Goal: Entertainment & Leisure: Browse casually

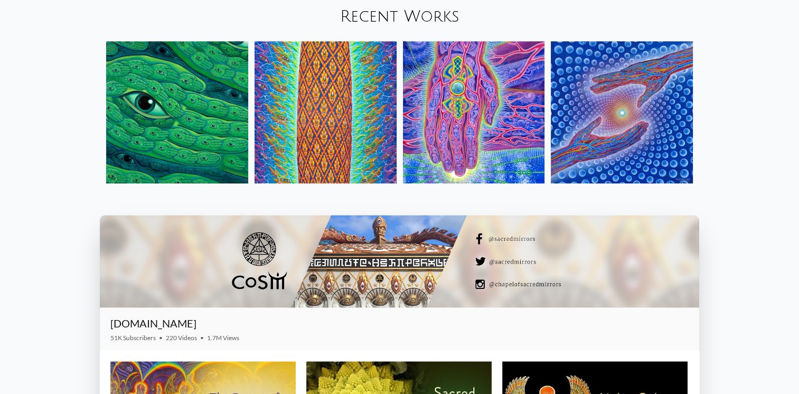
scroll to position [1253, 0]
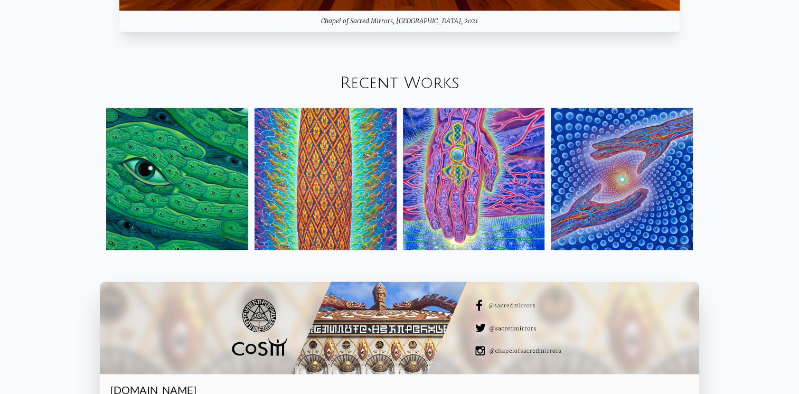
click at [374, 152] on img at bounding box center [326, 179] width 142 height 142
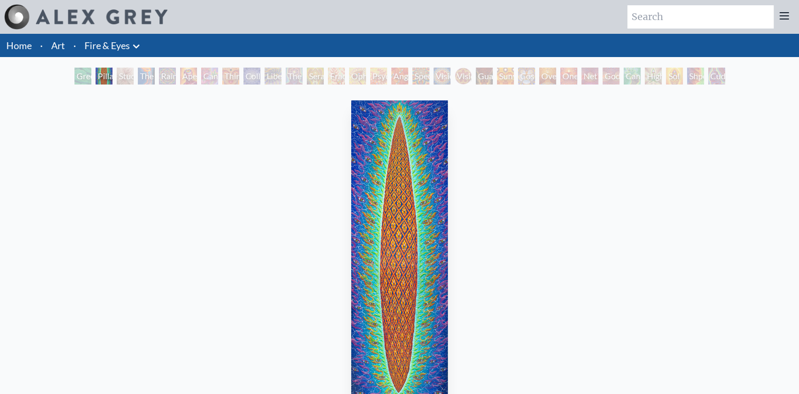
click at [118, 75] on div "Study for the Great Turn" at bounding box center [125, 76] width 17 height 17
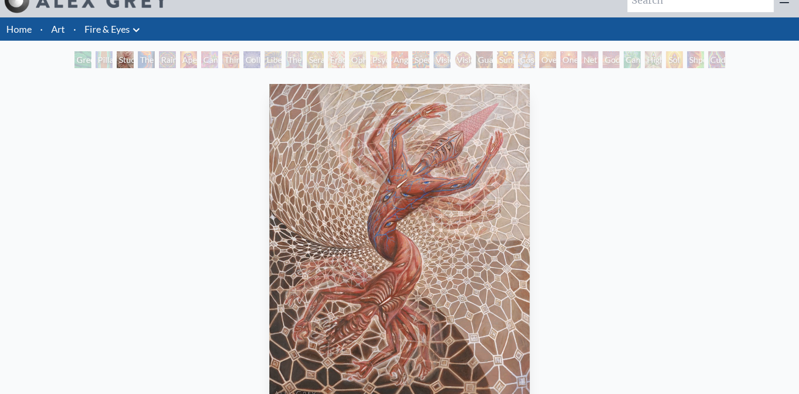
scroll to position [12, 0]
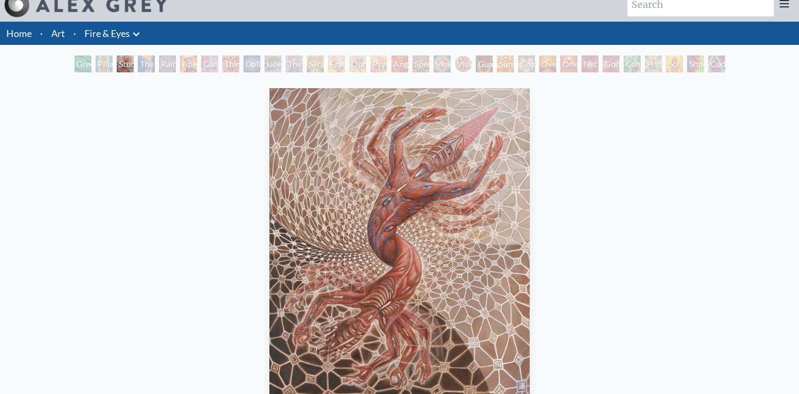
click at [144, 70] on div "The Torch" at bounding box center [146, 63] width 17 height 17
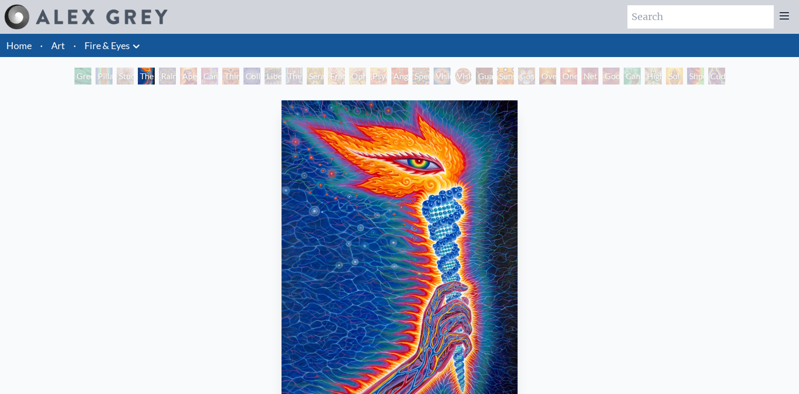
click at [161, 77] on div "Rainbow Eye Ripple" at bounding box center [167, 76] width 17 height 17
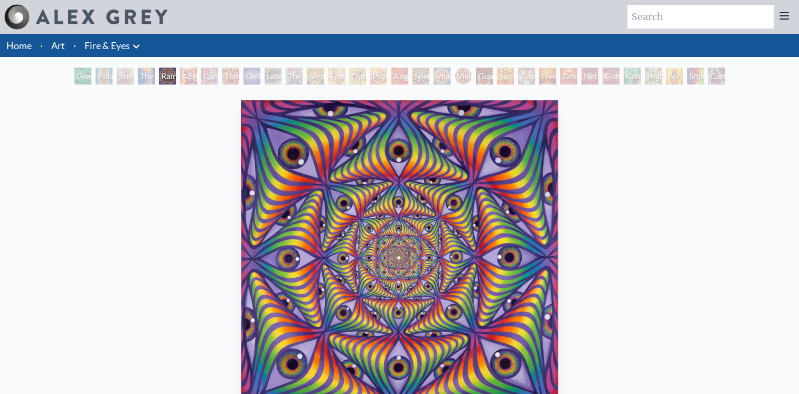
click at [216, 74] on div "Cannabis Sutra" at bounding box center [209, 76] width 17 height 17
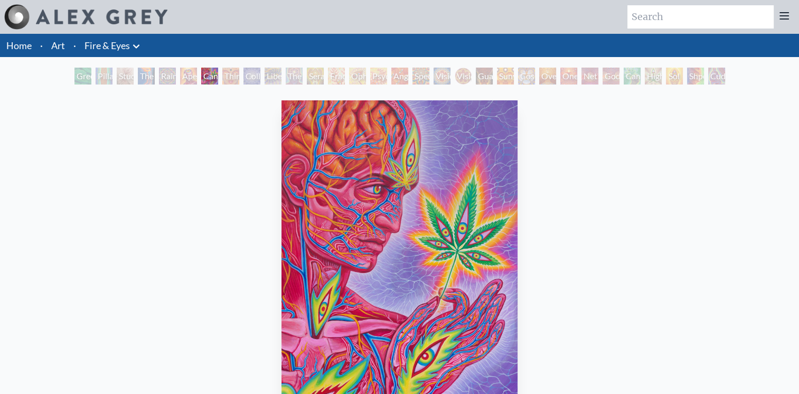
click at [225, 77] on div "Third Eye Tears of Joy" at bounding box center [230, 76] width 17 height 17
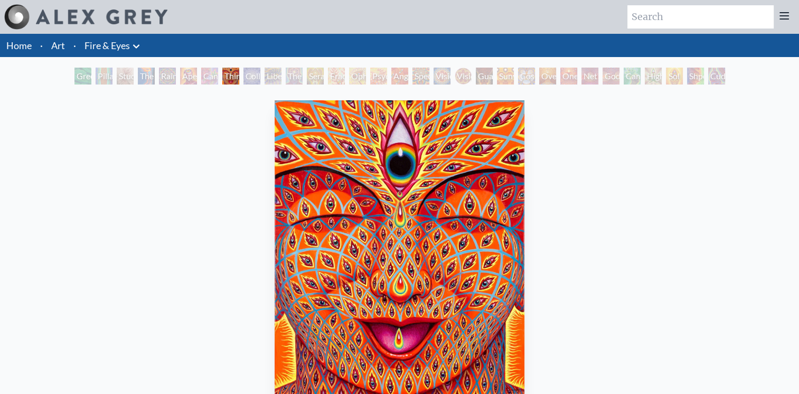
click at [243, 79] on div "Collective Vision" at bounding box center [251, 76] width 17 height 17
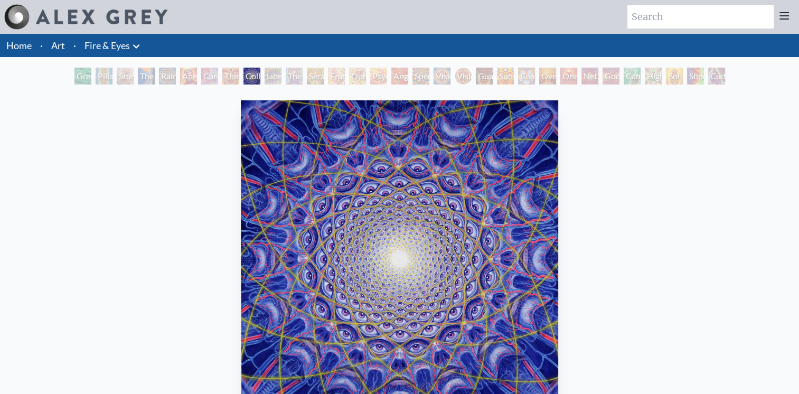
click at [266, 81] on div "Liberation Through Seeing" at bounding box center [273, 76] width 17 height 17
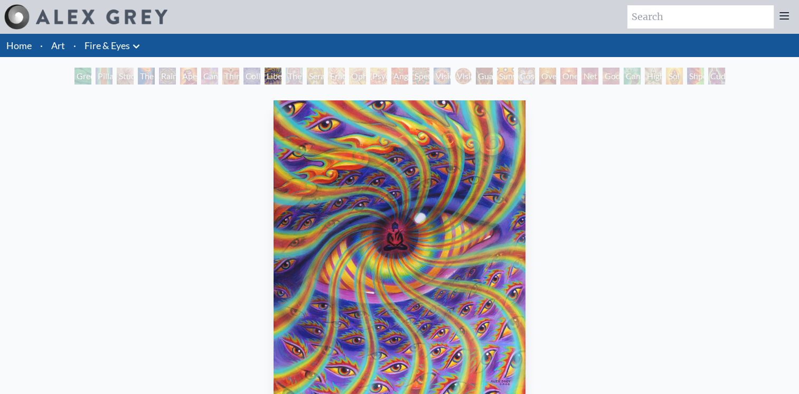
click at [281, 79] on div "Liberation Through Seeing" at bounding box center [273, 76] width 17 height 17
click at [291, 74] on div "The Seer" at bounding box center [294, 76] width 17 height 17
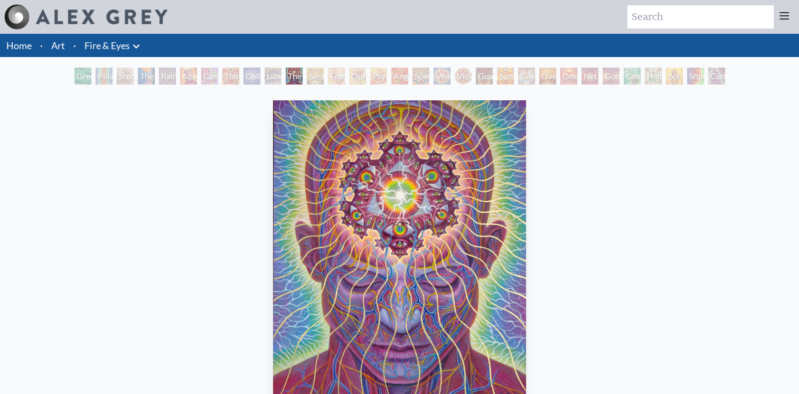
click at [312, 70] on div "Seraphic Transport Docking on the Third Eye" at bounding box center [315, 76] width 17 height 17
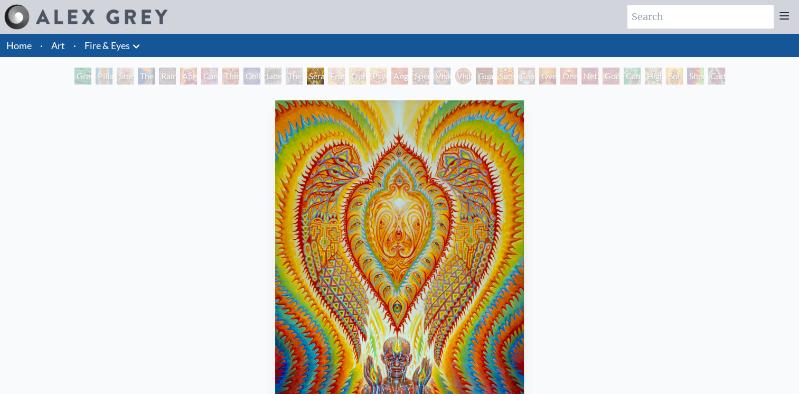
click at [332, 75] on div "Fractal Eyes" at bounding box center [336, 76] width 17 height 17
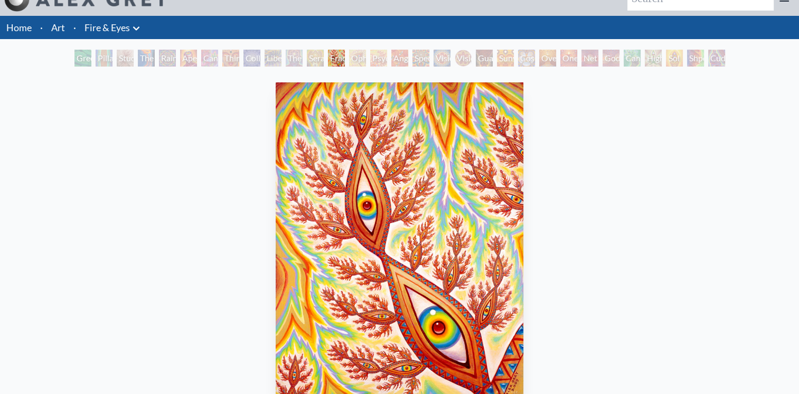
scroll to position [17, 0]
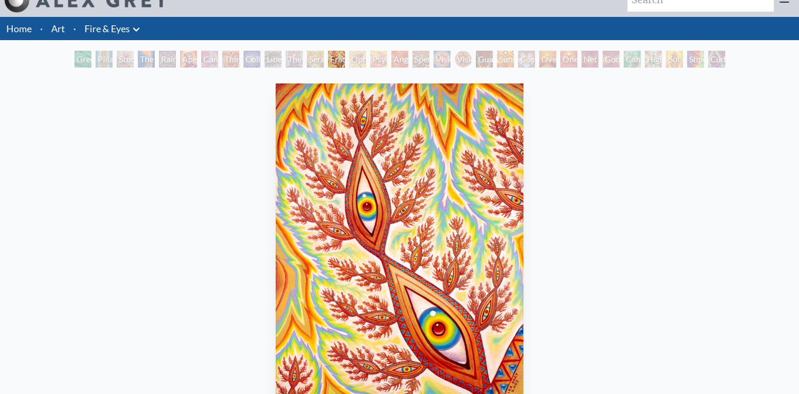
click at [350, 60] on div "Ophanic Eyelash" at bounding box center [357, 59] width 17 height 17
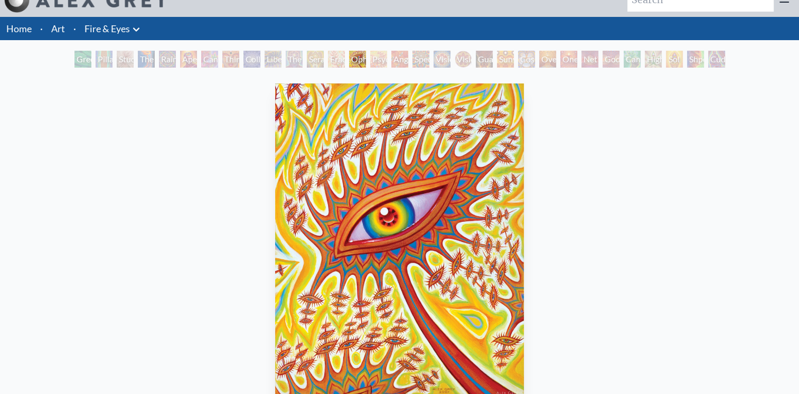
click at [381, 57] on div "Psychomicrograph of a Fractal Paisley Cherub Feather Tip" at bounding box center [378, 59] width 17 height 17
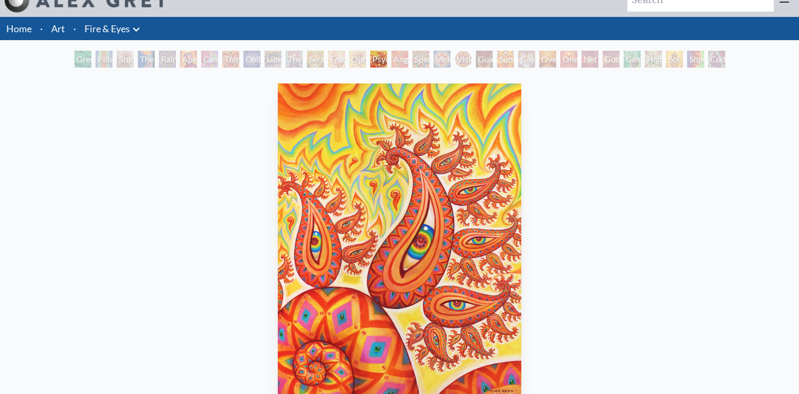
click at [400, 60] on div "Angel Skin" at bounding box center [399, 59] width 17 height 17
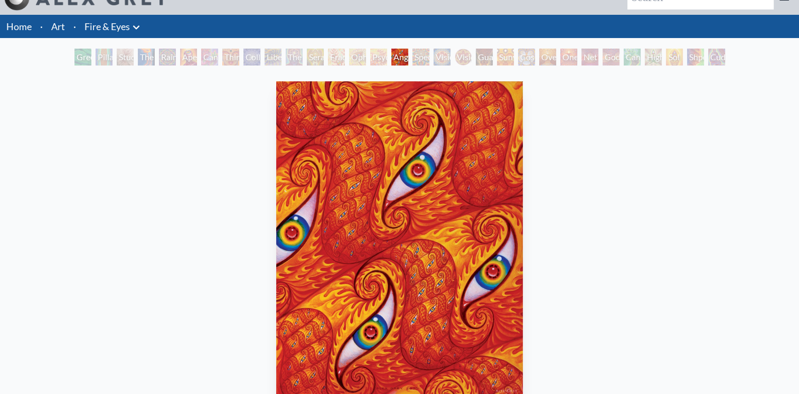
scroll to position [18, 0]
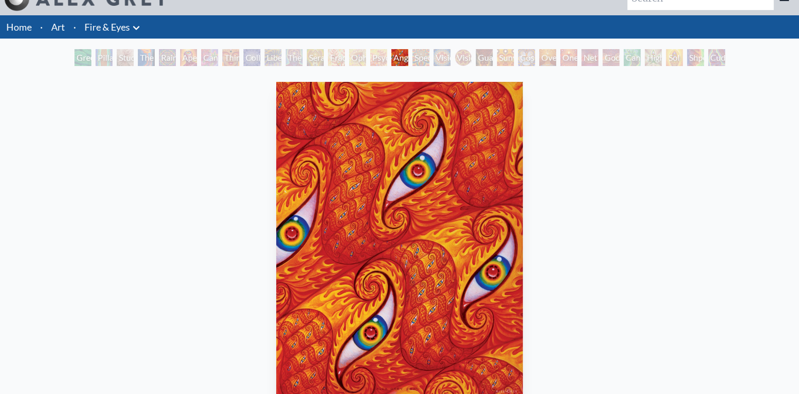
click at [414, 64] on div "Spectral Lotus" at bounding box center [420, 57] width 17 height 17
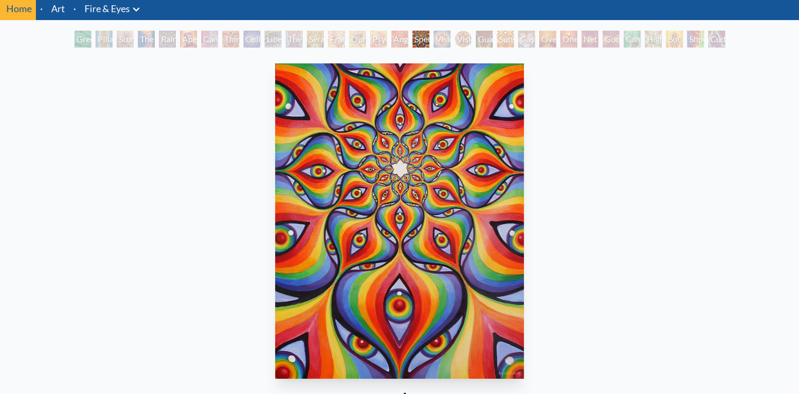
scroll to position [35, 0]
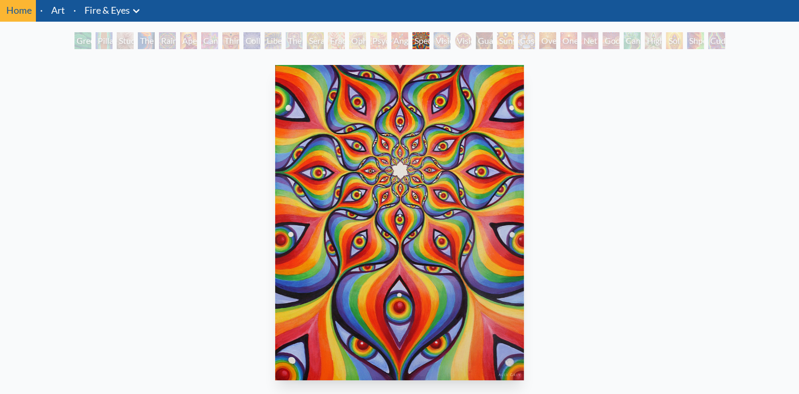
click at [441, 43] on div "Vision Crystal" at bounding box center [442, 40] width 17 height 17
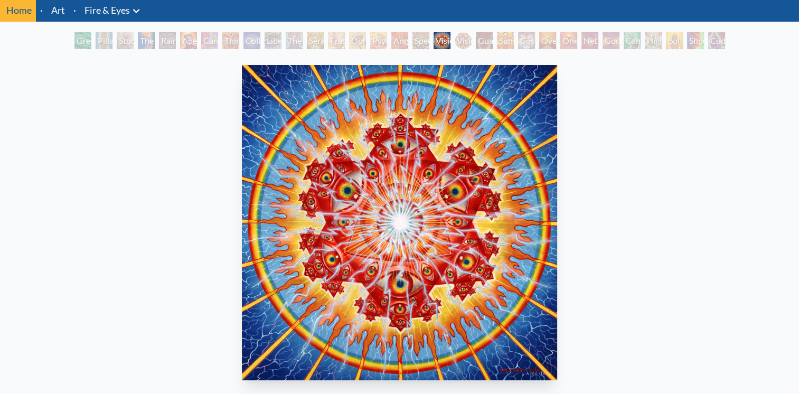
click at [460, 42] on div "Vision [PERSON_NAME]" at bounding box center [463, 40] width 17 height 17
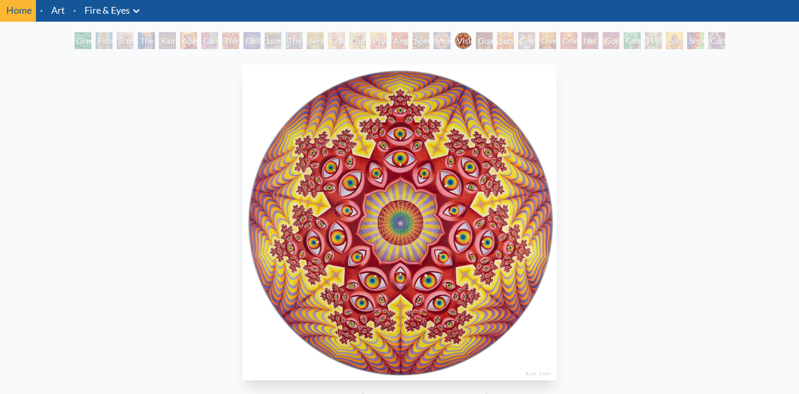
click at [514, 34] on div "Sunyata" at bounding box center [505, 40] width 17 height 17
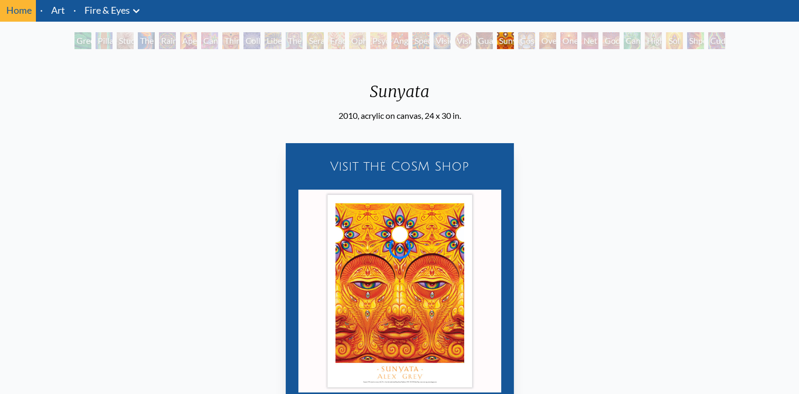
click at [535, 40] on div "Cosmic Elf" at bounding box center [526, 40] width 17 height 17
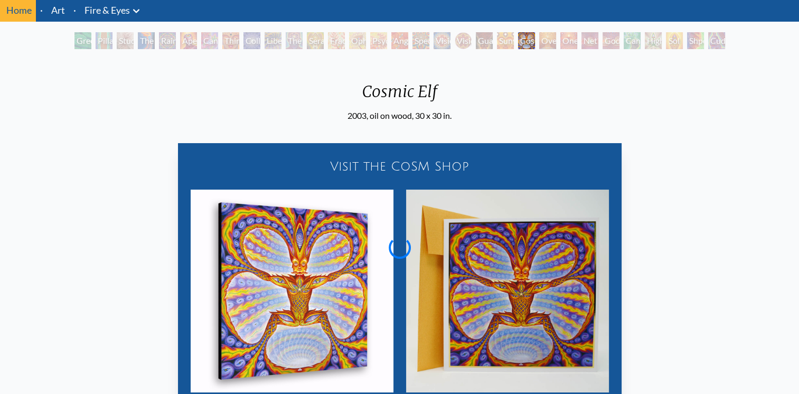
click at [556, 42] on div "Oversoul" at bounding box center [547, 40] width 17 height 17
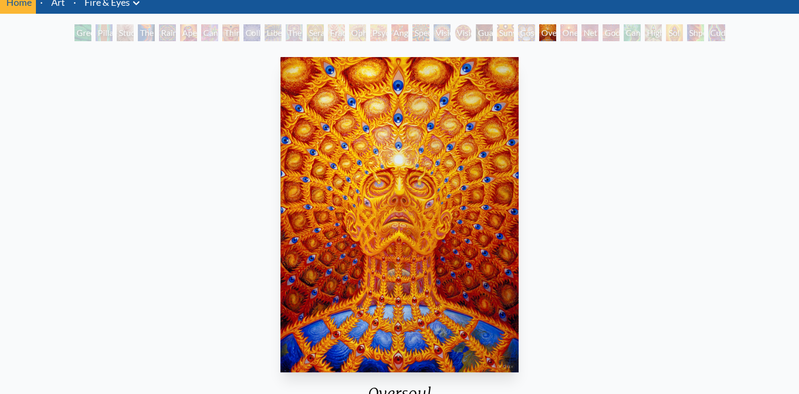
scroll to position [41, 0]
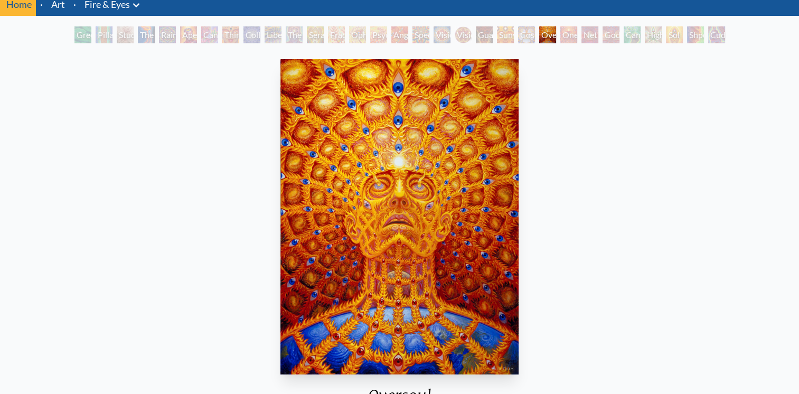
click at [567, 35] on div "One" at bounding box center [568, 34] width 17 height 17
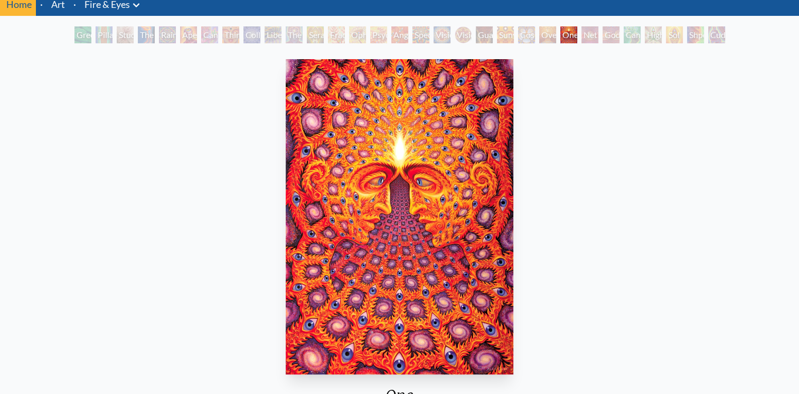
click at [585, 37] on div "Net of Being" at bounding box center [589, 34] width 17 height 17
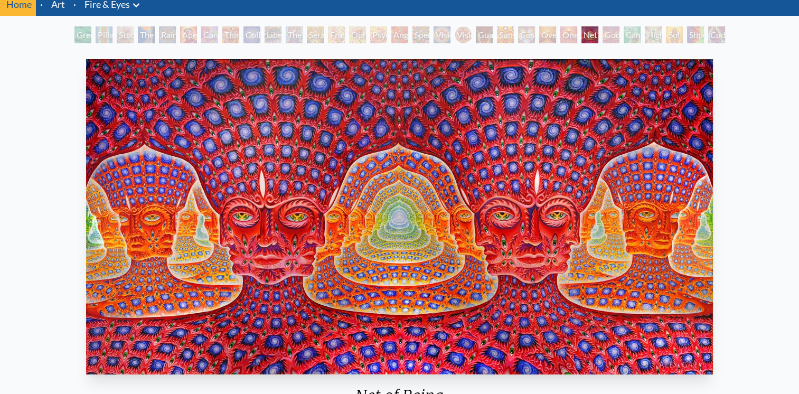
click at [604, 40] on div "Godself" at bounding box center [611, 34] width 17 height 17
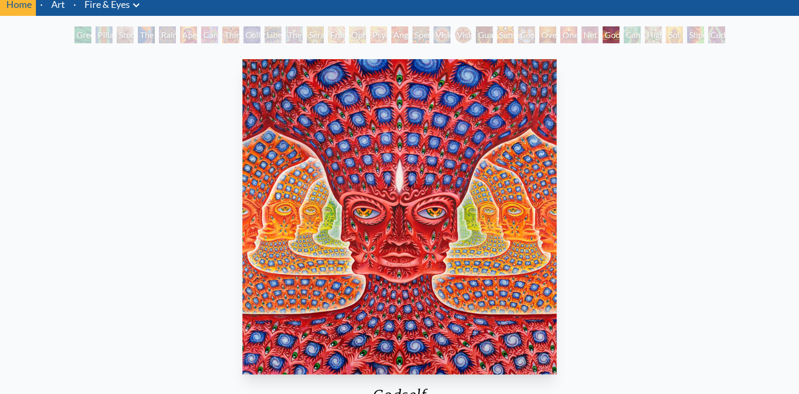
click at [636, 39] on div "Cannafist" at bounding box center [632, 34] width 17 height 17
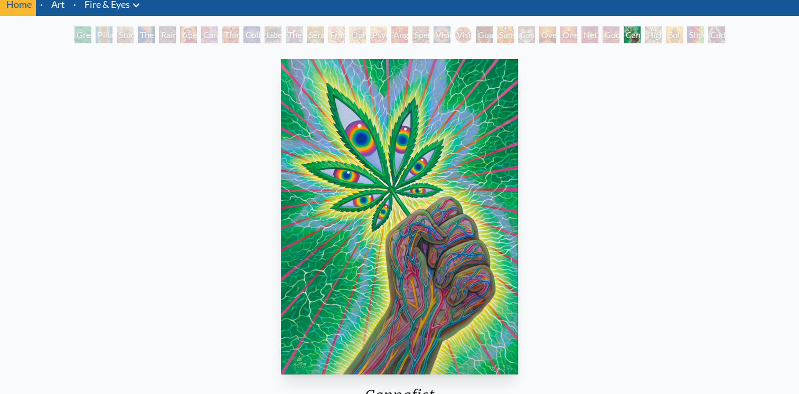
click at [658, 36] on div "Higher Vision" at bounding box center [653, 34] width 17 height 17
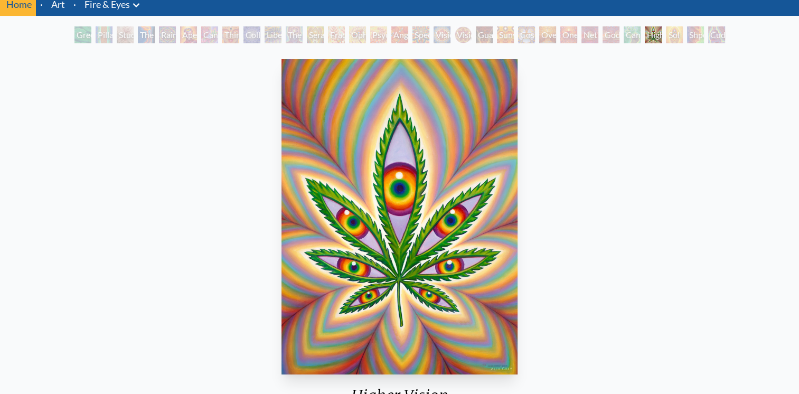
click at [697, 37] on div "Shpongled" at bounding box center [695, 34] width 17 height 17
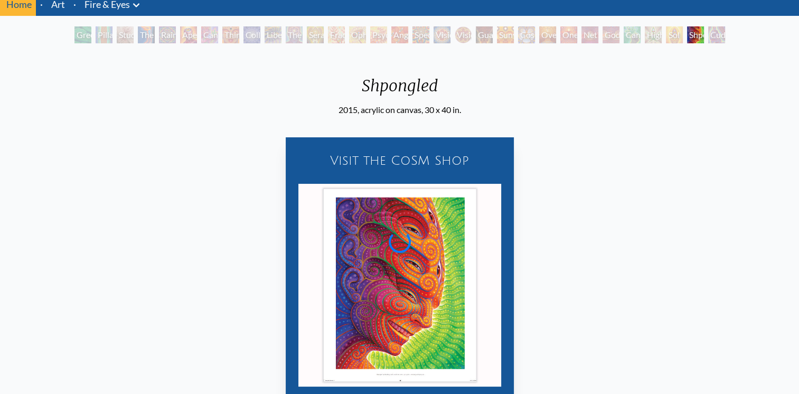
click at [704, 39] on div "Shpongled" at bounding box center [695, 34] width 17 height 17
click at [725, 37] on div "Cuddle" at bounding box center [716, 34] width 17 height 17
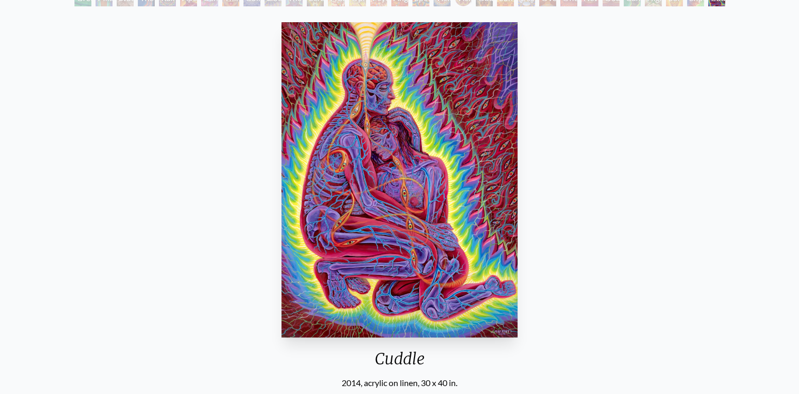
scroll to position [94, 0]
